Goal: Find specific page/section: Find specific page/section

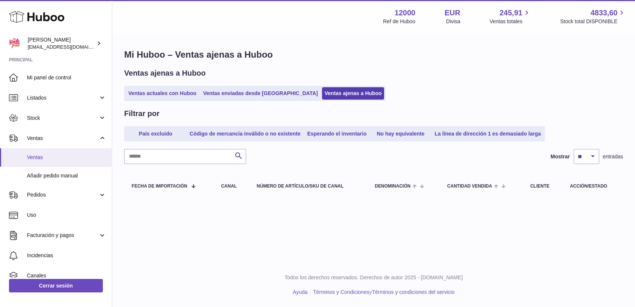
click at [35, 160] on span "Ventas" at bounding box center [66, 157] width 79 height 7
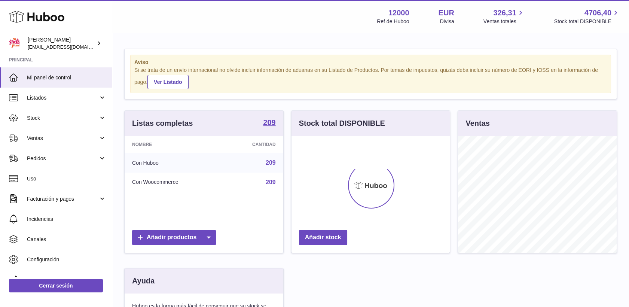
scroll to position [117, 159]
